Goal: Information Seeking & Learning: Learn about a topic

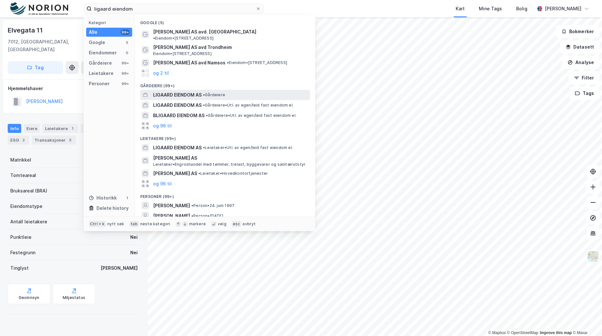
type input "ligaard eiendom"
click at [205, 92] on span "•" at bounding box center [204, 94] width 2 height 5
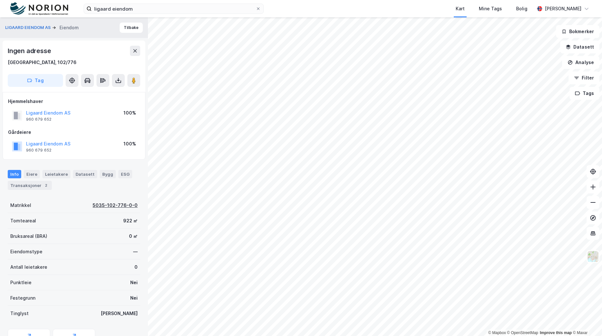
click at [111, 204] on div "5035-102-776-0-0" at bounding box center [115, 205] width 45 height 8
